Goal: Task Accomplishment & Management: Use online tool/utility

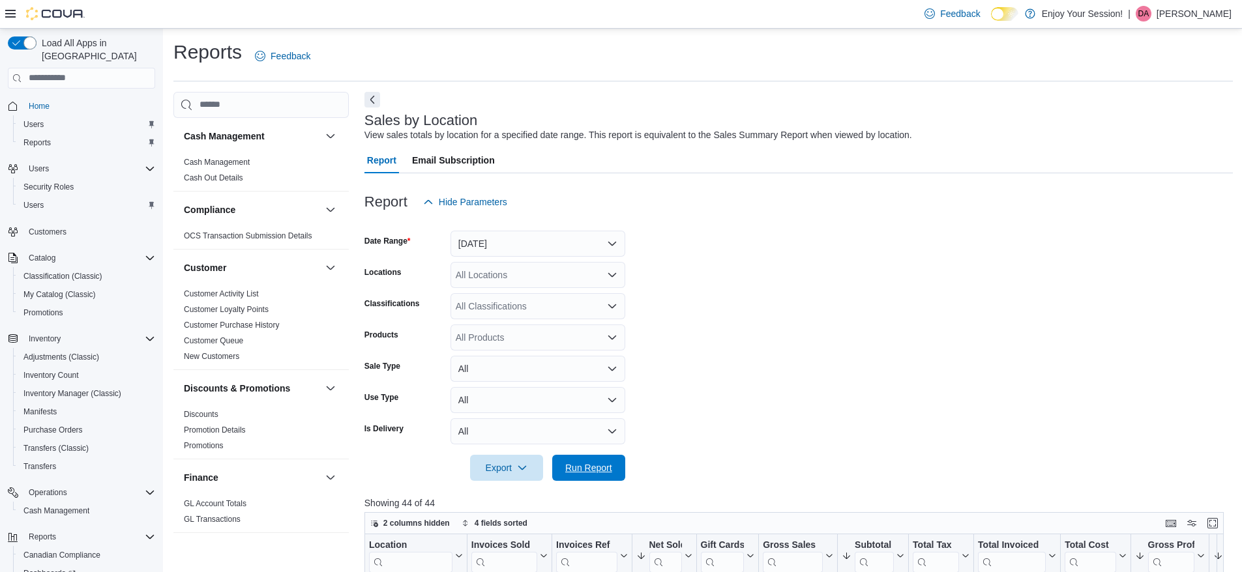
click at [619, 455] on button "Run Report" at bounding box center [588, 468] width 73 height 26
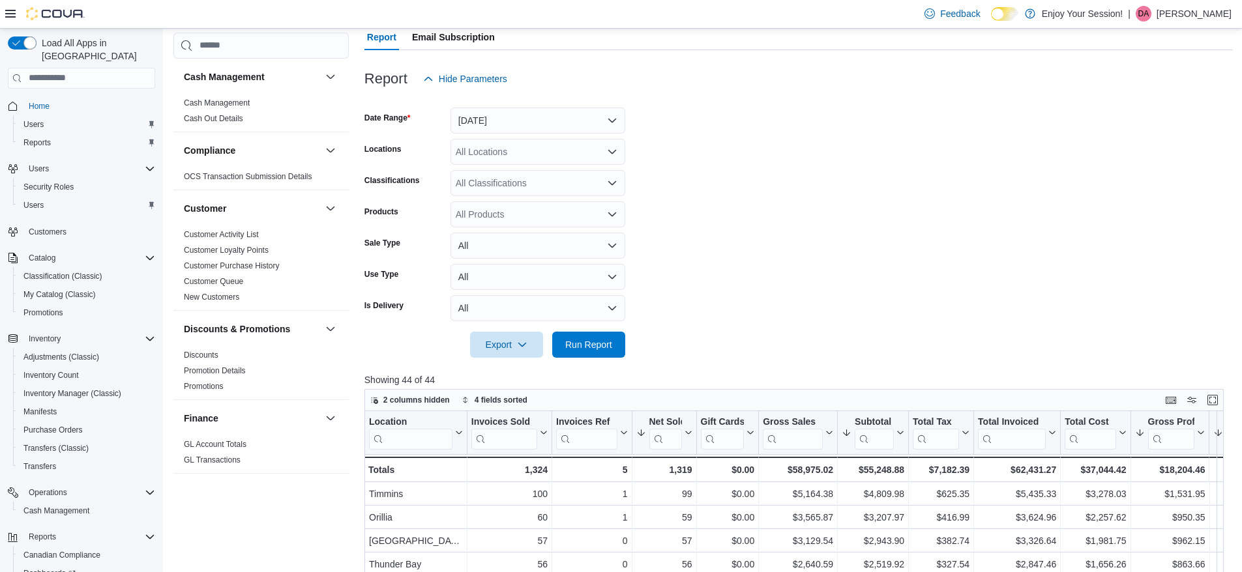
scroll to position [76, 0]
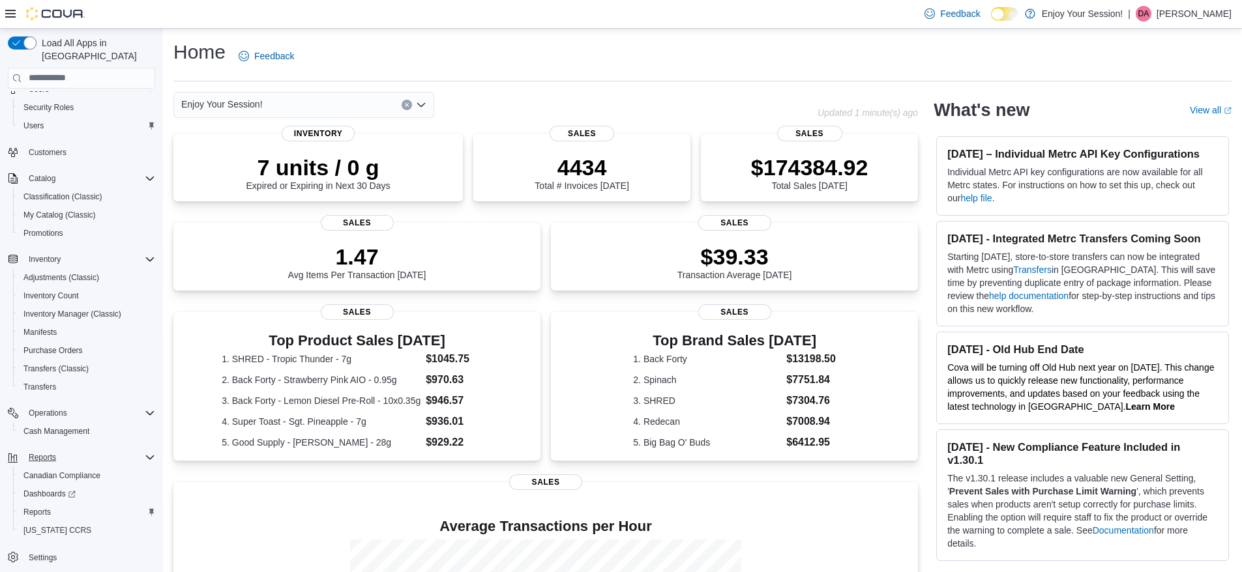
scroll to position [80, 0]
click at [44, 506] on span "Reports" at bounding box center [36, 511] width 27 height 10
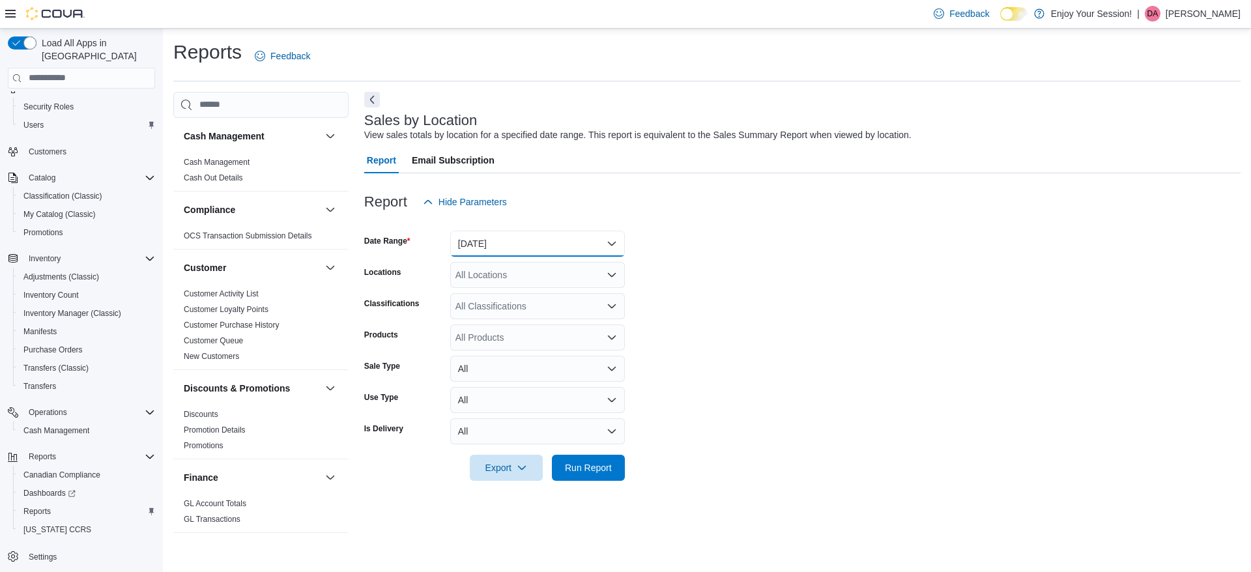
click at [600, 242] on button "[DATE]" at bounding box center [537, 244] width 175 height 26
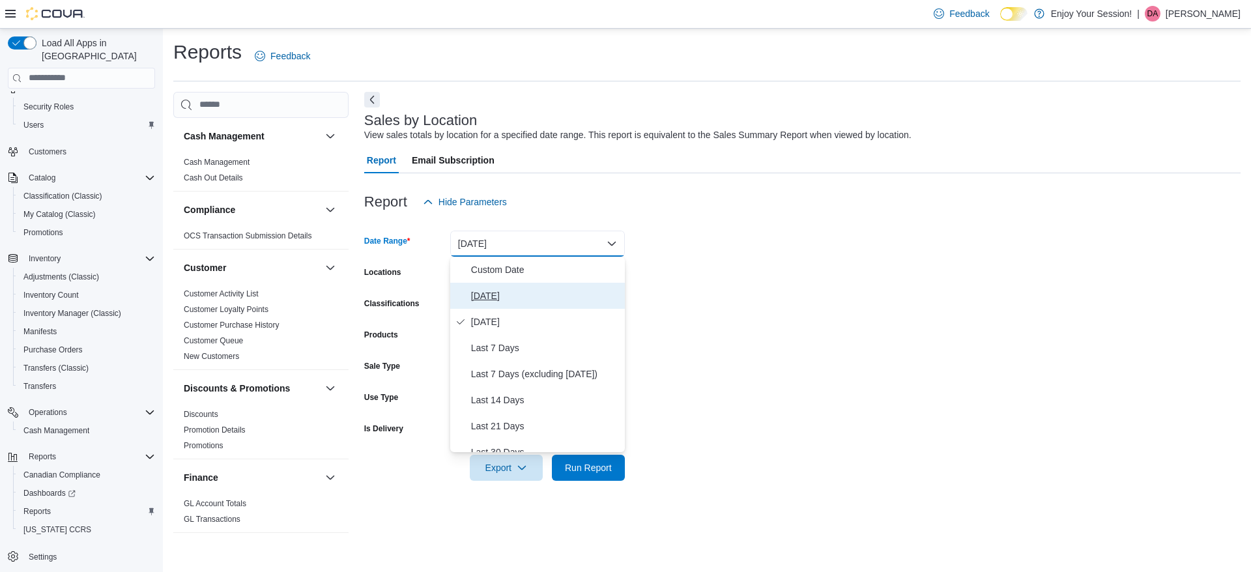
click at [491, 297] on span "[DATE]" at bounding box center [545, 296] width 149 height 16
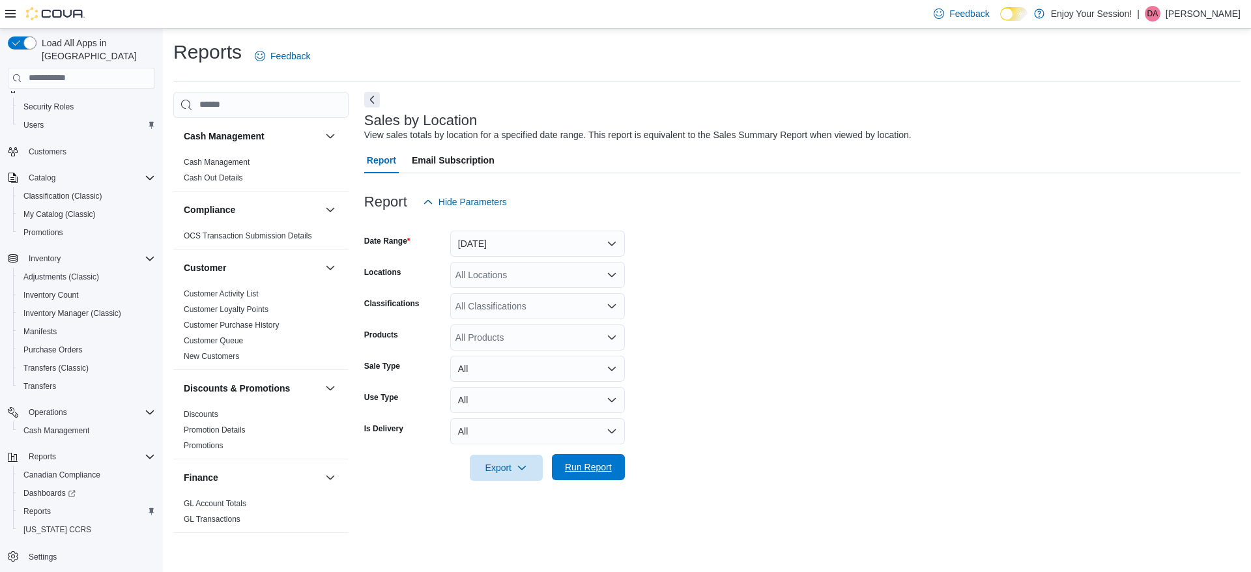
click at [590, 465] on span "Run Report" at bounding box center [588, 467] width 47 height 13
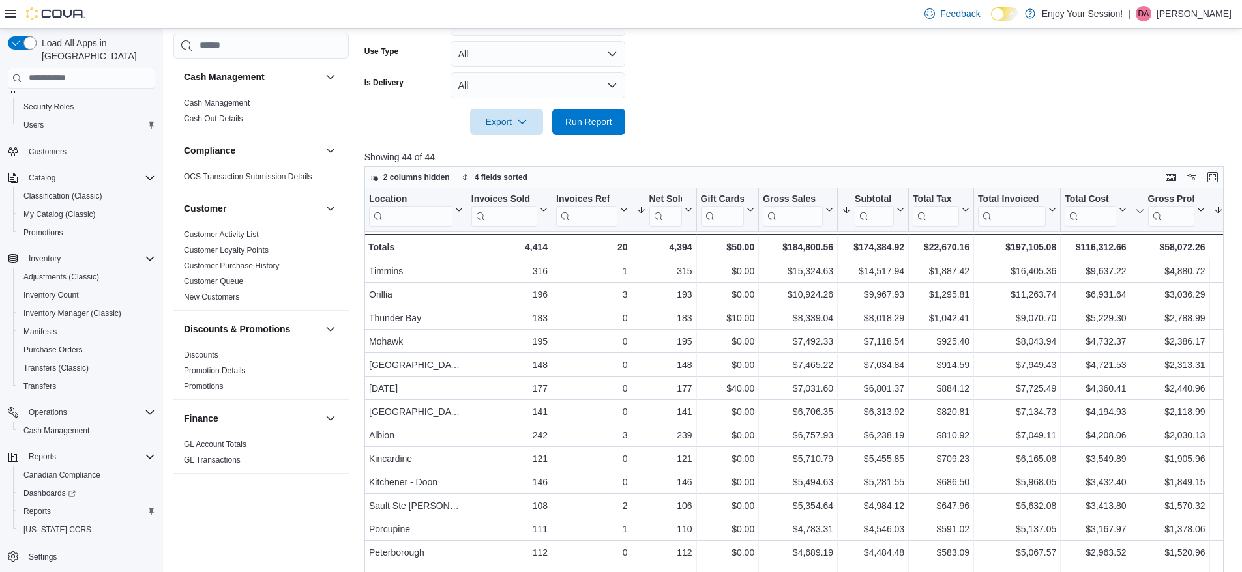
scroll to position [408, 0]
